Goal: Task Accomplishment & Management: Manage account settings

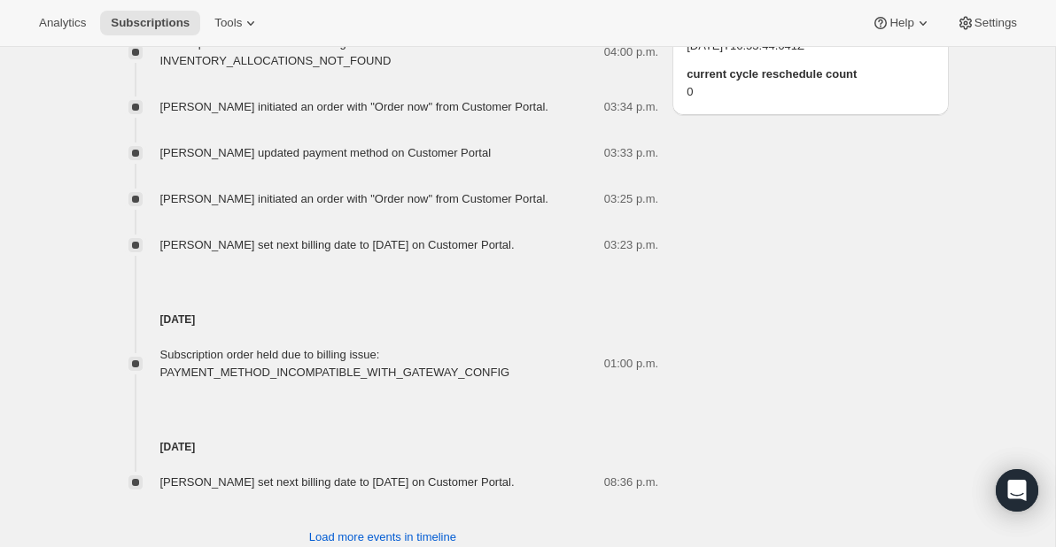
scroll to position [1706, 0]
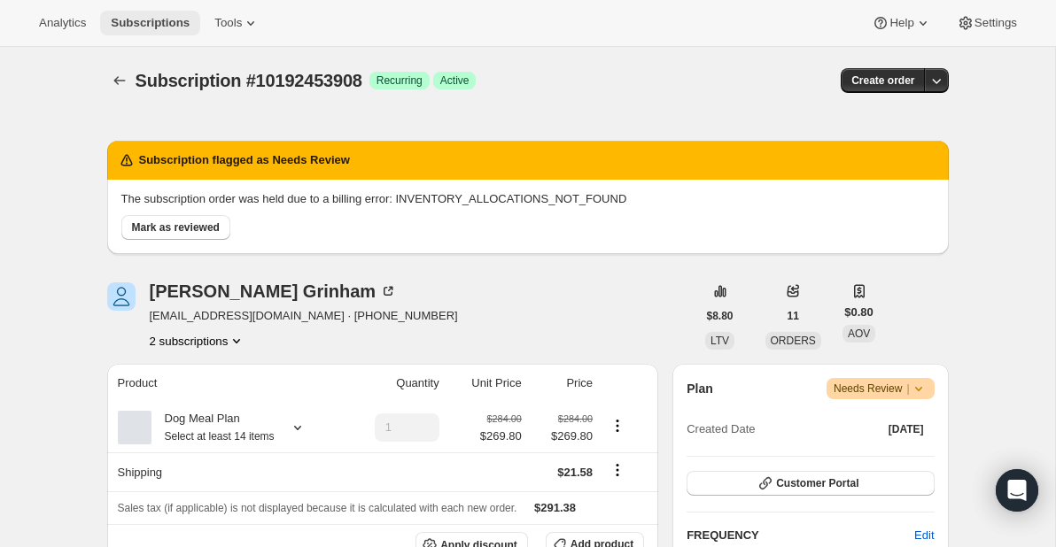
click at [140, 18] on span "Subscriptions" at bounding box center [150, 23] width 79 height 14
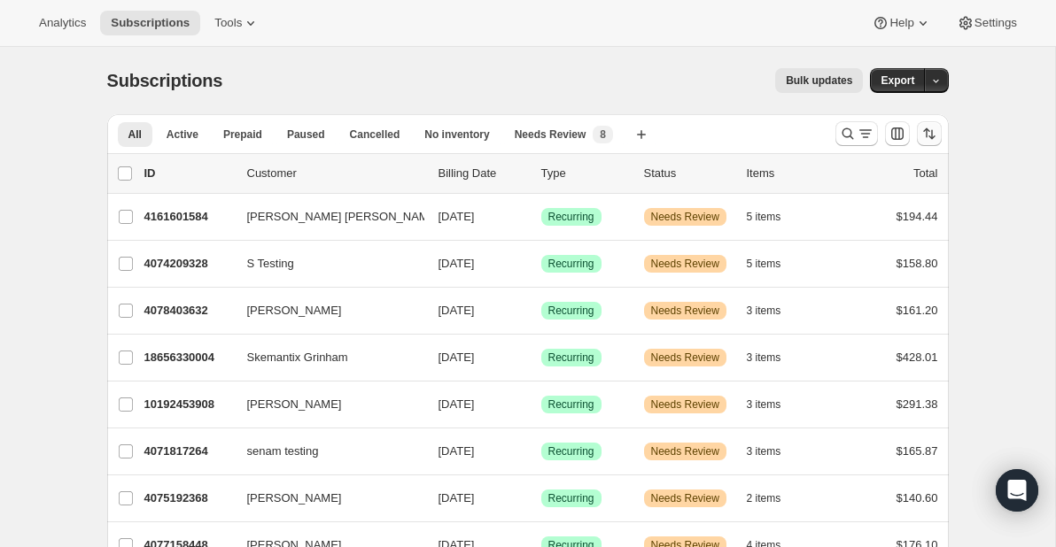
click at [932, 130] on icon "Sort the results" at bounding box center [929, 134] width 18 height 18
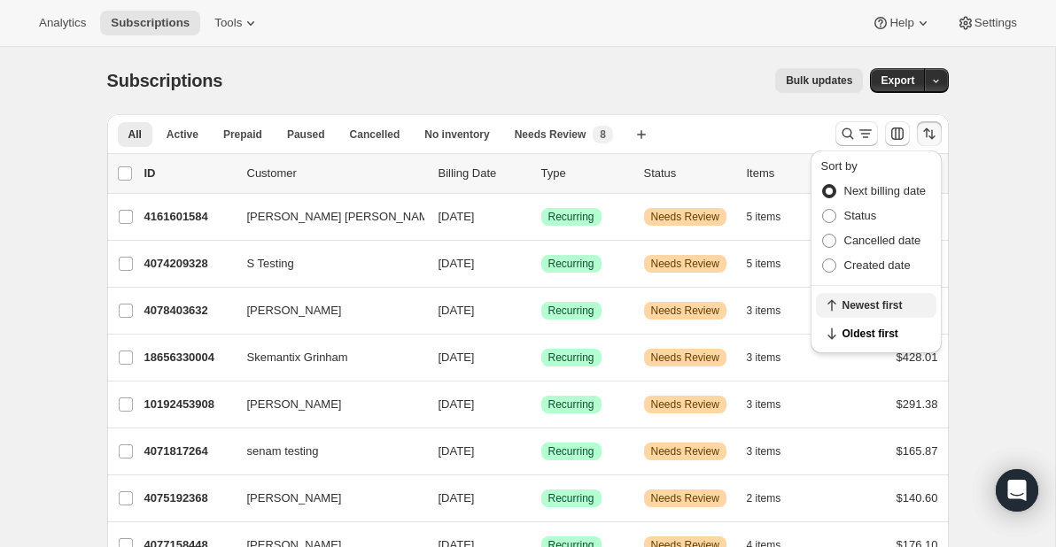
click at [847, 306] on span "Newest first" at bounding box center [883, 306] width 83 height 14
click at [827, 271] on span at bounding box center [829, 266] width 14 height 14
click at [823, 260] on input "Created date" at bounding box center [822, 259] width 1 height 1
radio input "true"
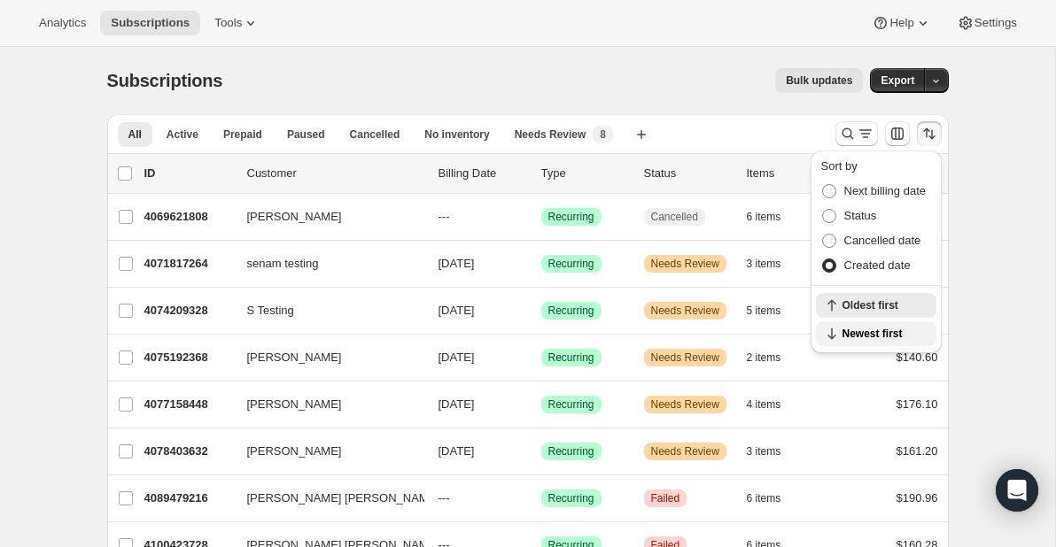
click at [836, 327] on icon "button" at bounding box center [832, 334] width 18 height 18
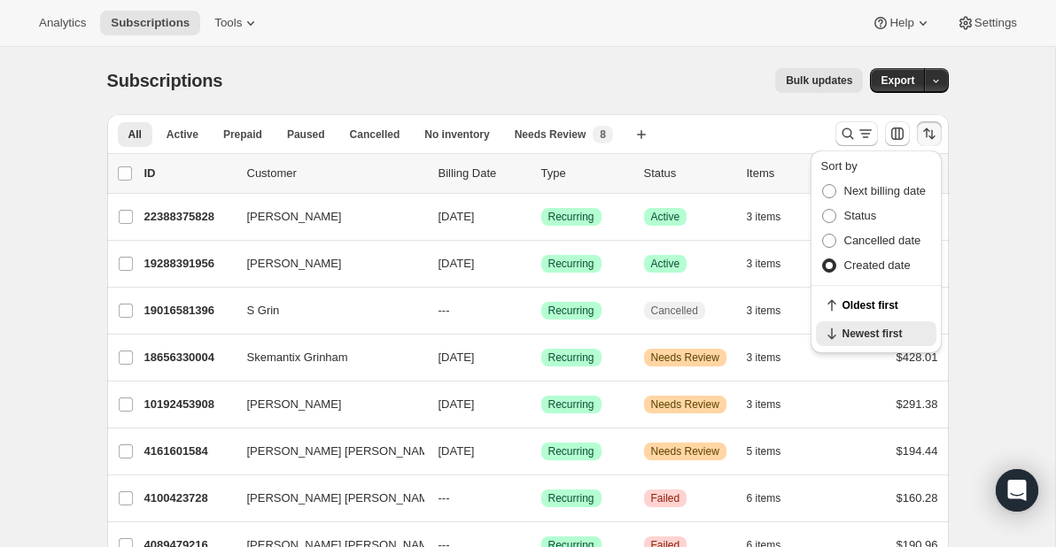
click at [982, 162] on div "Subscriptions. This page is ready Subscriptions Bulk updates More actions Bulk …" at bounding box center [527, 498] width 1055 height 903
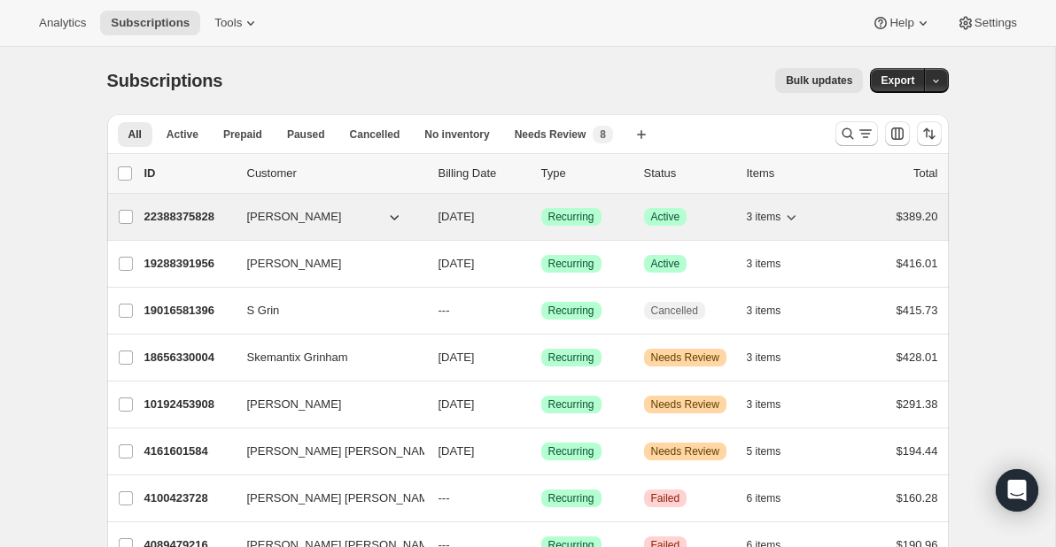
click at [178, 213] on p "22388375828" at bounding box center [188, 217] width 89 height 18
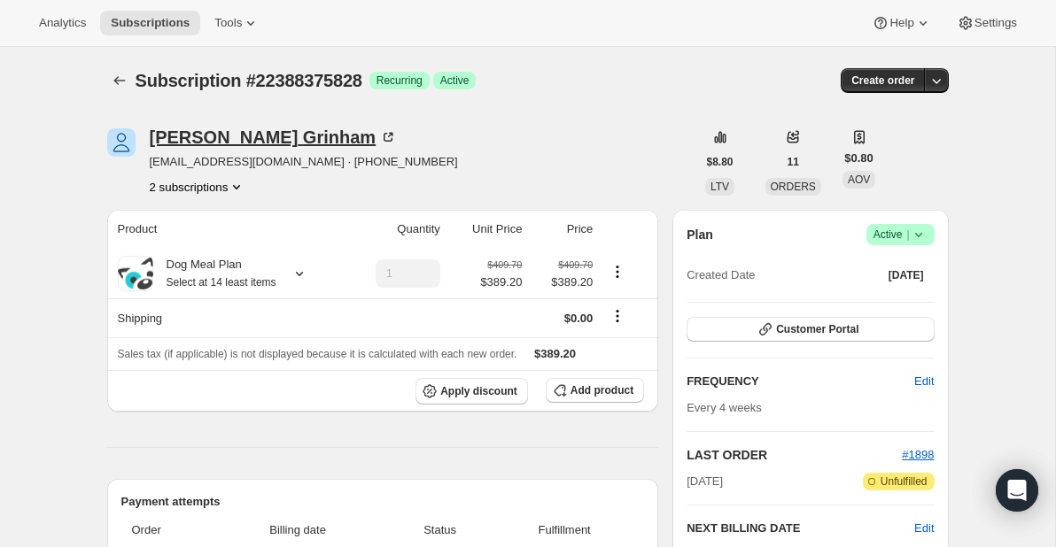
click at [238, 140] on div "[PERSON_NAME]" at bounding box center [274, 137] width 248 height 18
click at [325, 80] on span "Subscription #22388375828" at bounding box center [249, 80] width 227 height 19
copy span "22388375828"
